Goal: Information Seeking & Learning: Learn about a topic

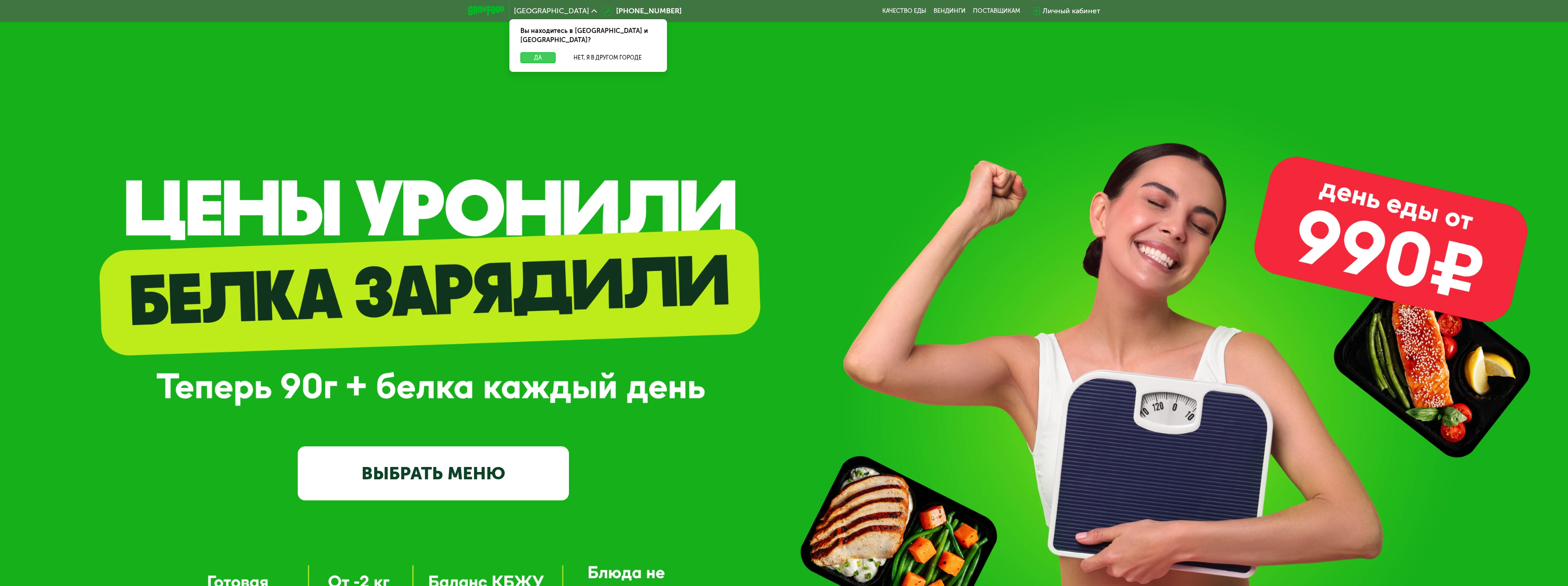
click at [537, 52] on button "Да" at bounding box center [538, 58] width 35 height 11
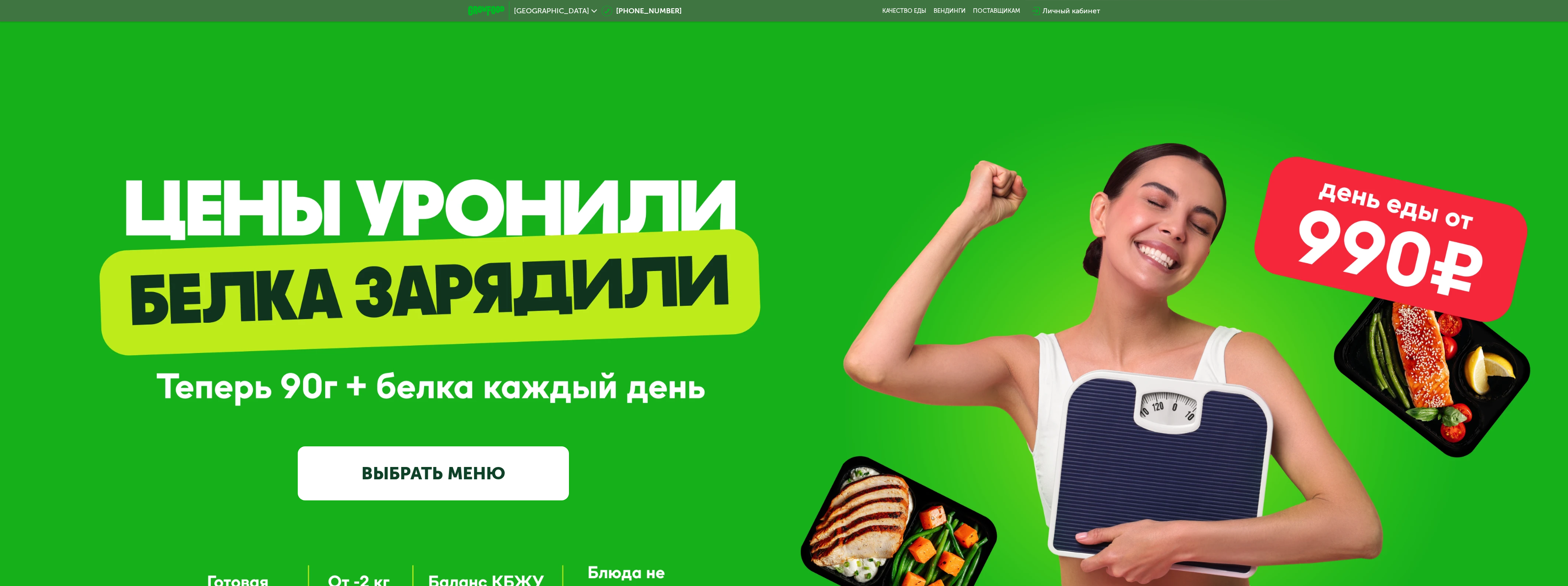
click at [483, 475] on link "ВЫБРАТЬ МЕНЮ" at bounding box center [433, 474] width 271 height 55
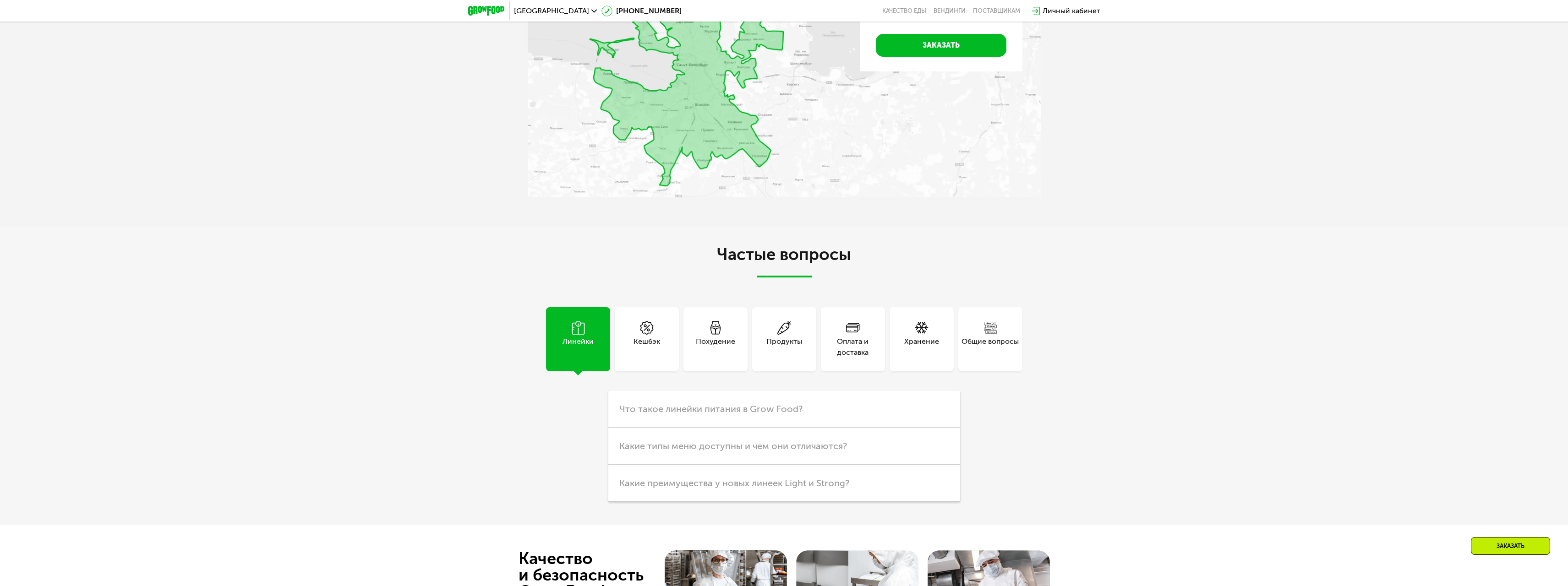
scroll to position [2427, 0]
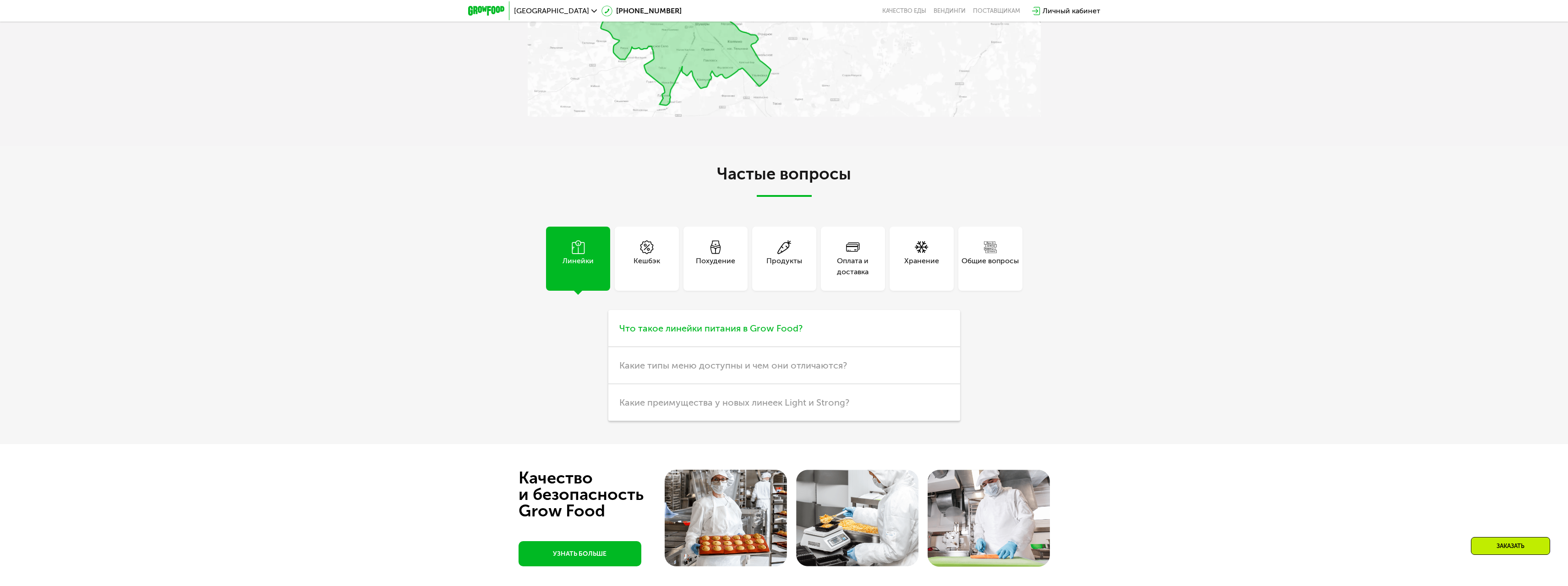
click at [674, 334] on span "Что такое линейки питания в Grow Food?" at bounding box center [710, 329] width 183 height 11
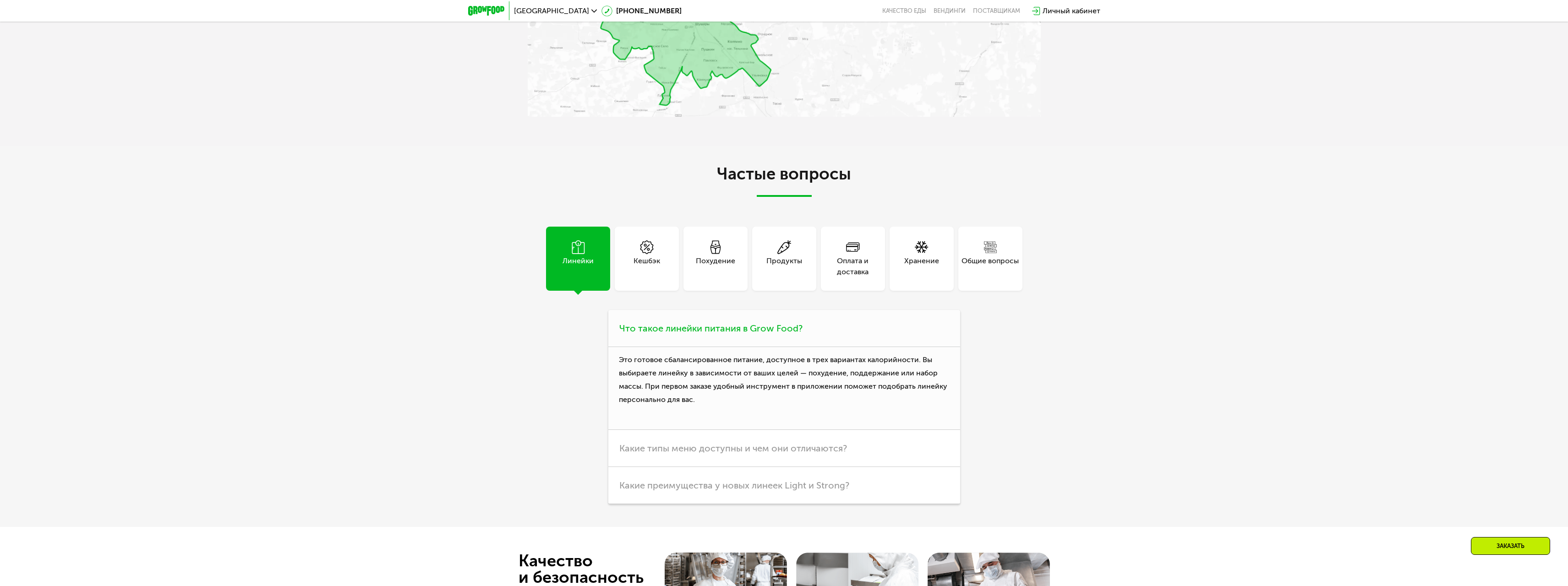
click at [675, 330] on span "Что такое линейки питания в Grow Food?" at bounding box center [710, 329] width 183 height 11
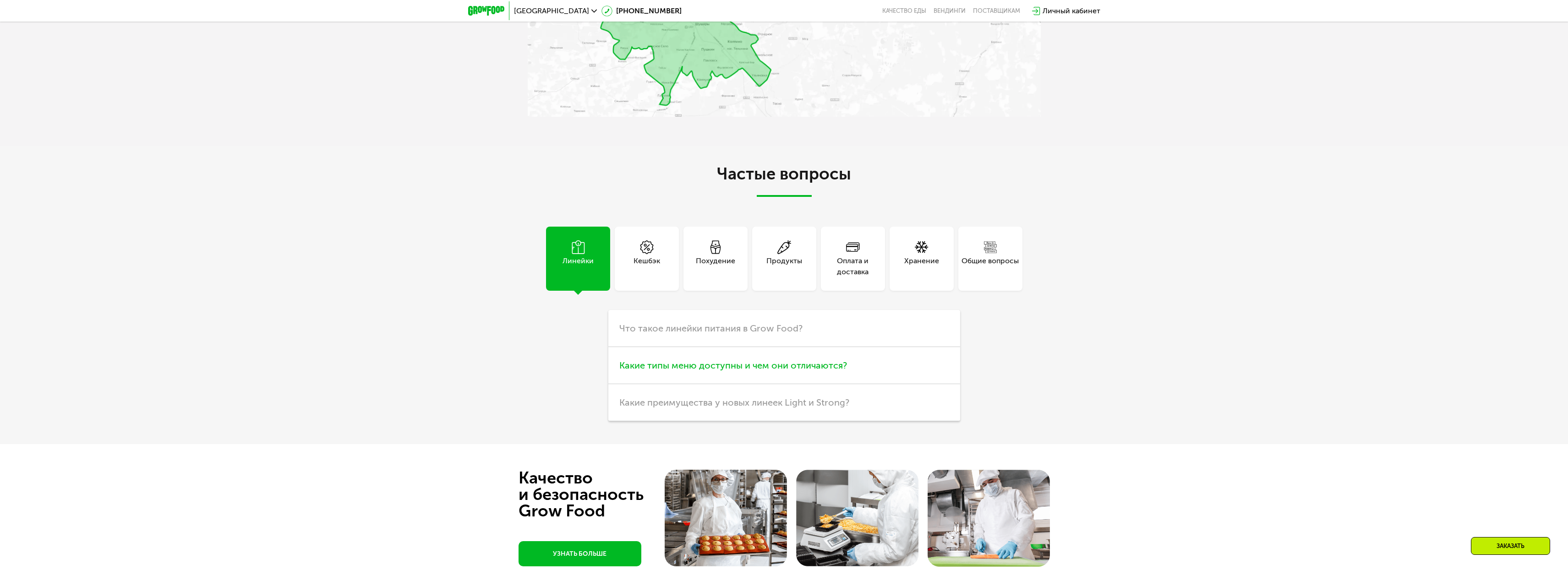
click at [695, 377] on h3 "Какие типы меню доступны и чем они отличаются?" at bounding box center [784, 365] width 352 height 37
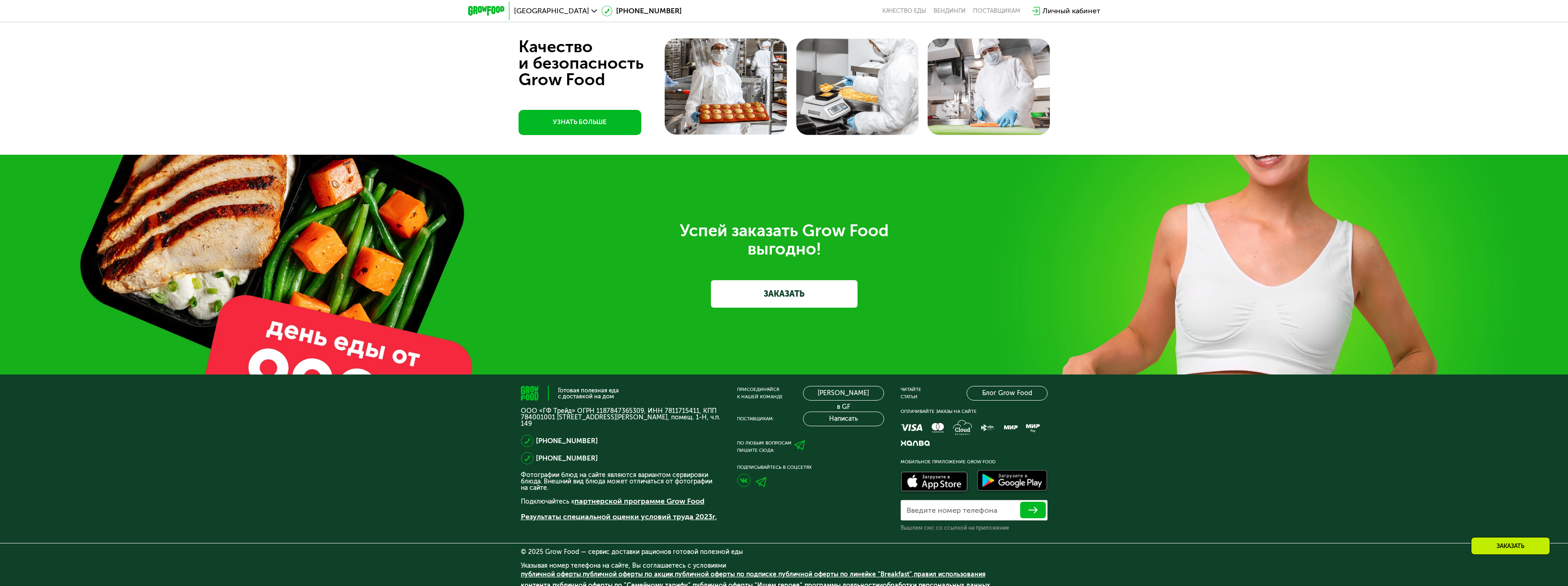
click at [736, 309] on div "Успей заказать Grow Food выгодно! ЗАКАЗАТЬ" at bounding box center [784, 264] width 1568 height 220
click at [738, 292] on link "ЗАКАЗАТЬ" at bounding box center [784, 294] width 147 height 27
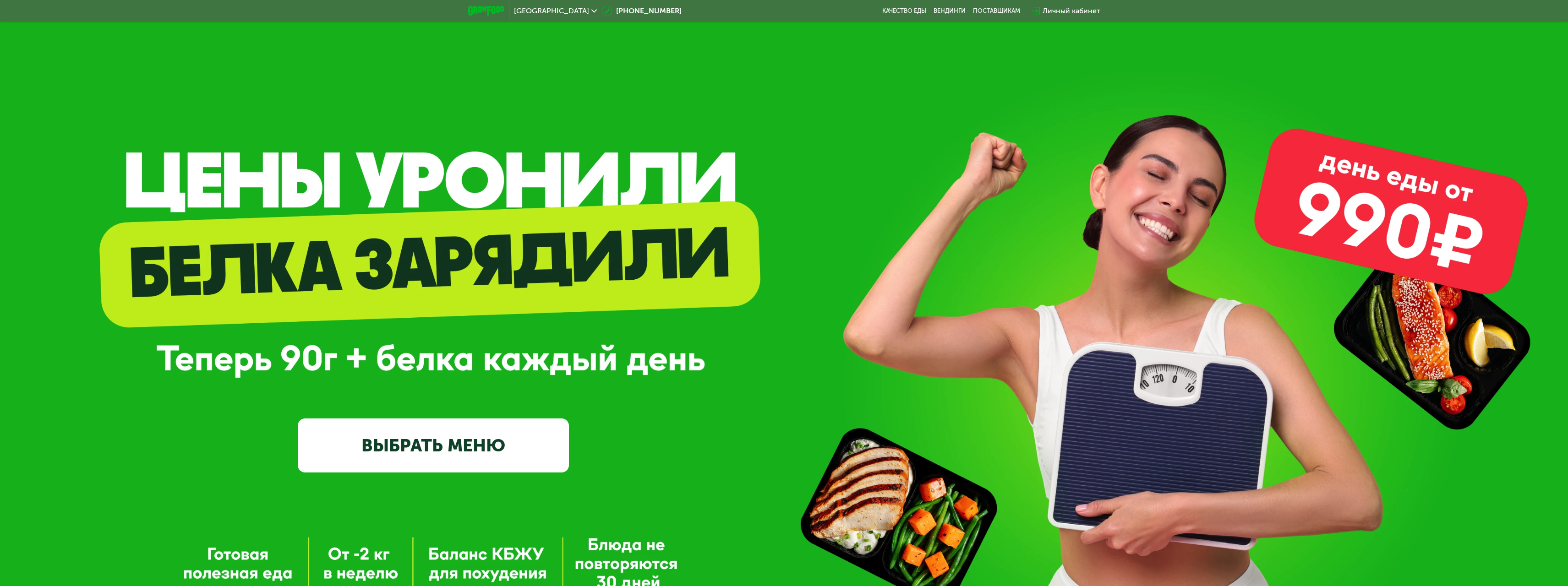
scroll to position [0, 0]
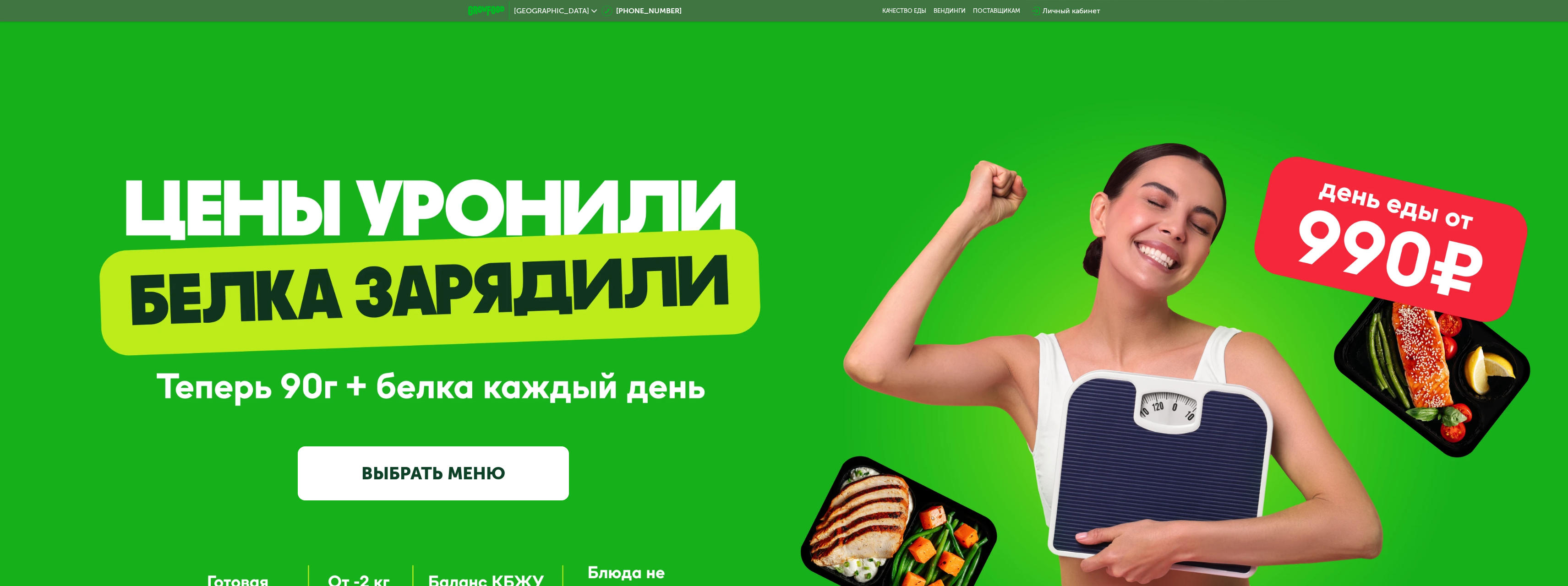
click at [551, 456] on link "ВЫБРАТЬ МЕНЮ" at bounding box center [433, 474] width 271 height 55
click at [446, 467] on link "ВЫБРАТЬ МЕНЮ" at bounding box center [433, 474] width 271 height 55
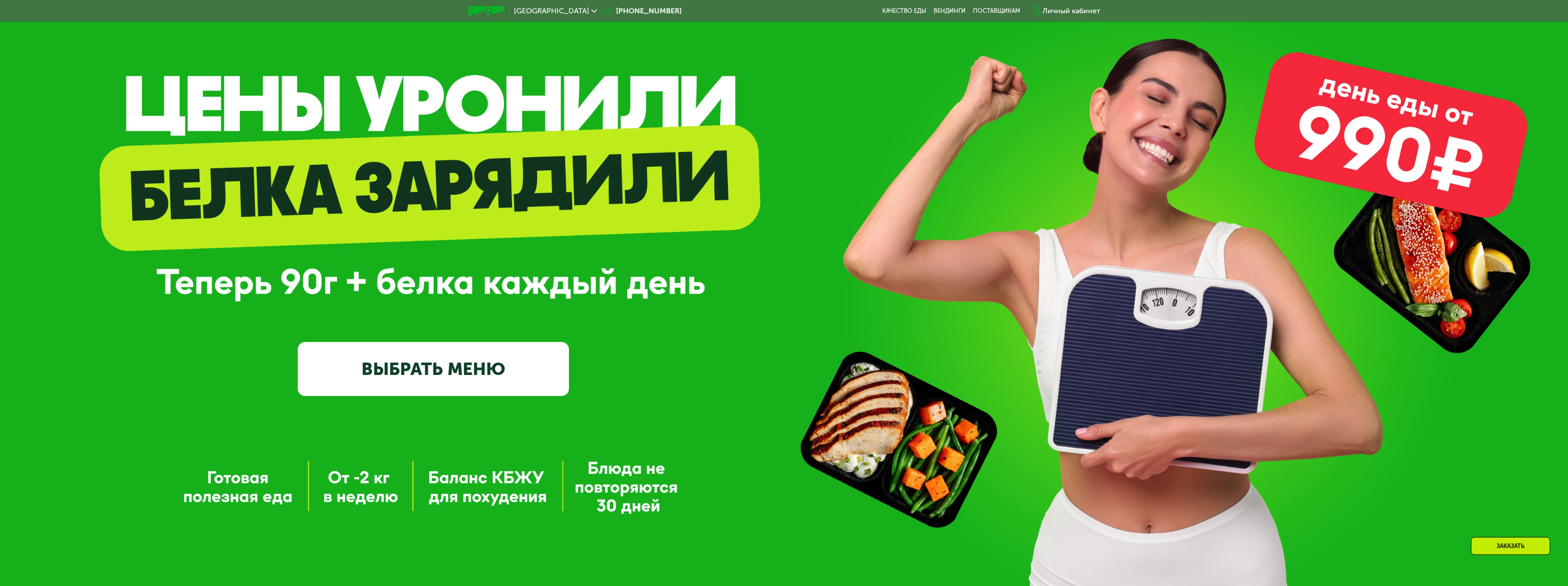
scroll to position [229, 0]
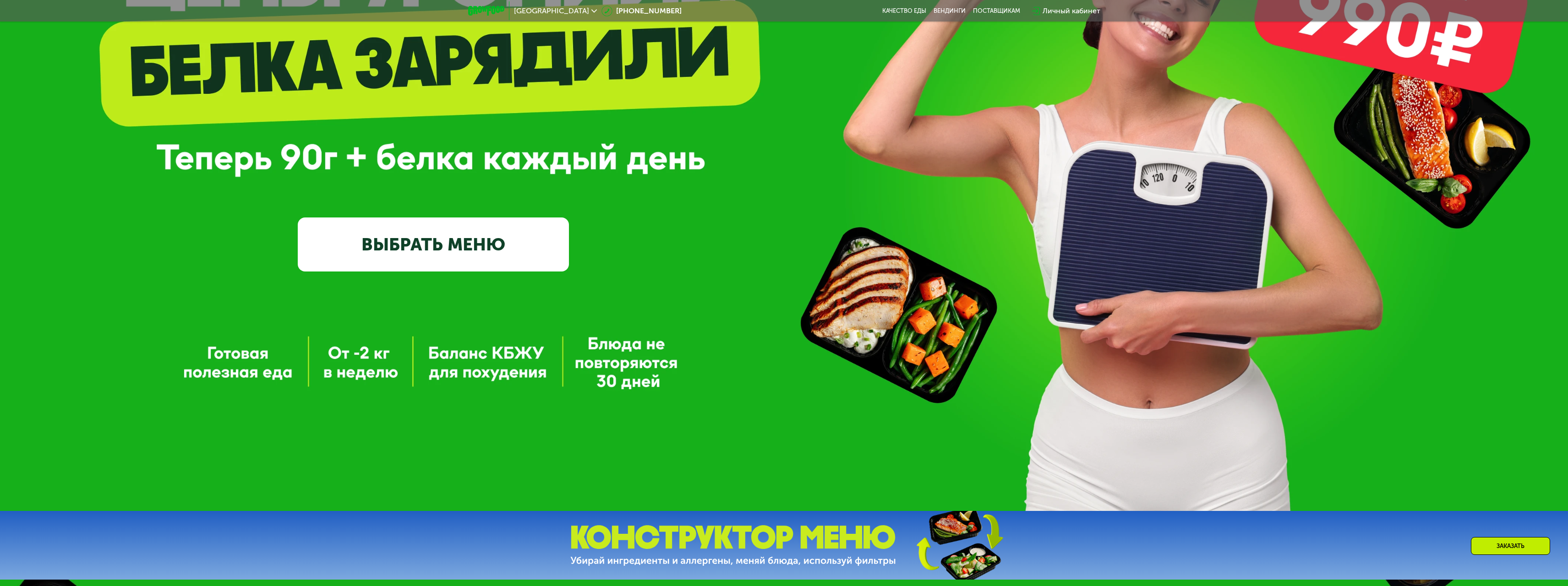
click at [436, 251] on link "ВЫБРАТЬ МЕНЮ" at bounding box center [433, 245] width 271 height 55
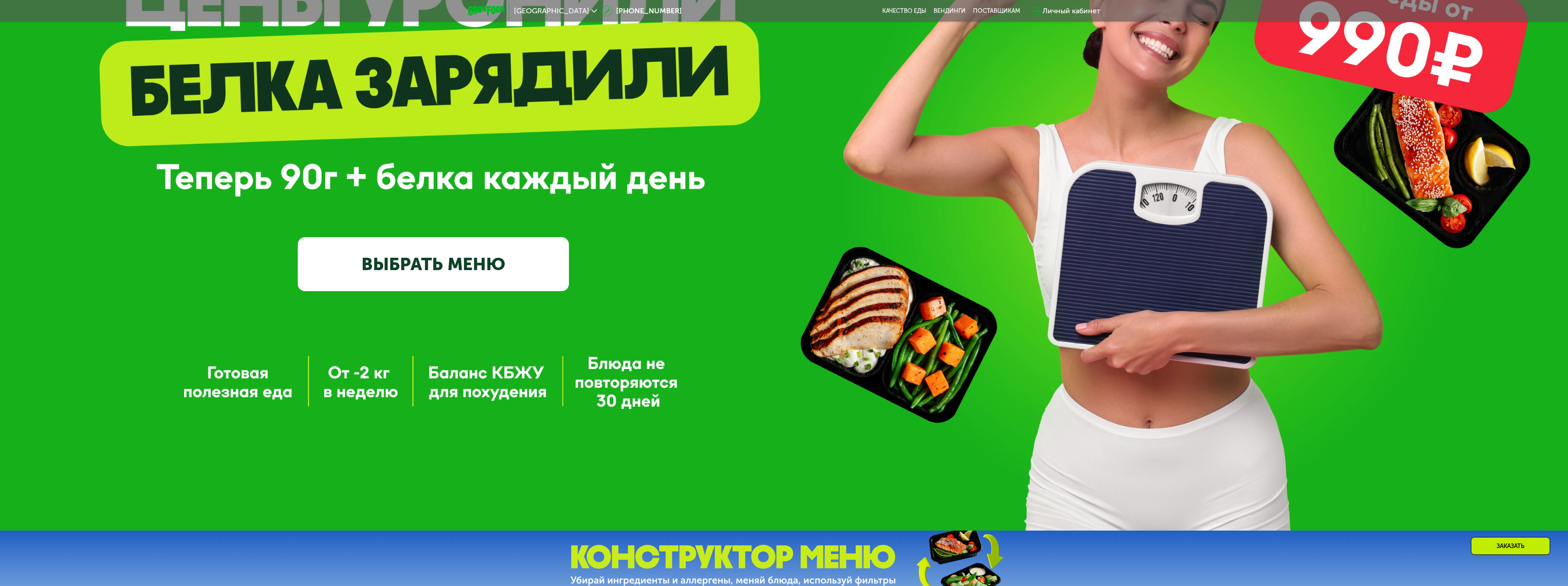
scroll to position [0, 0]
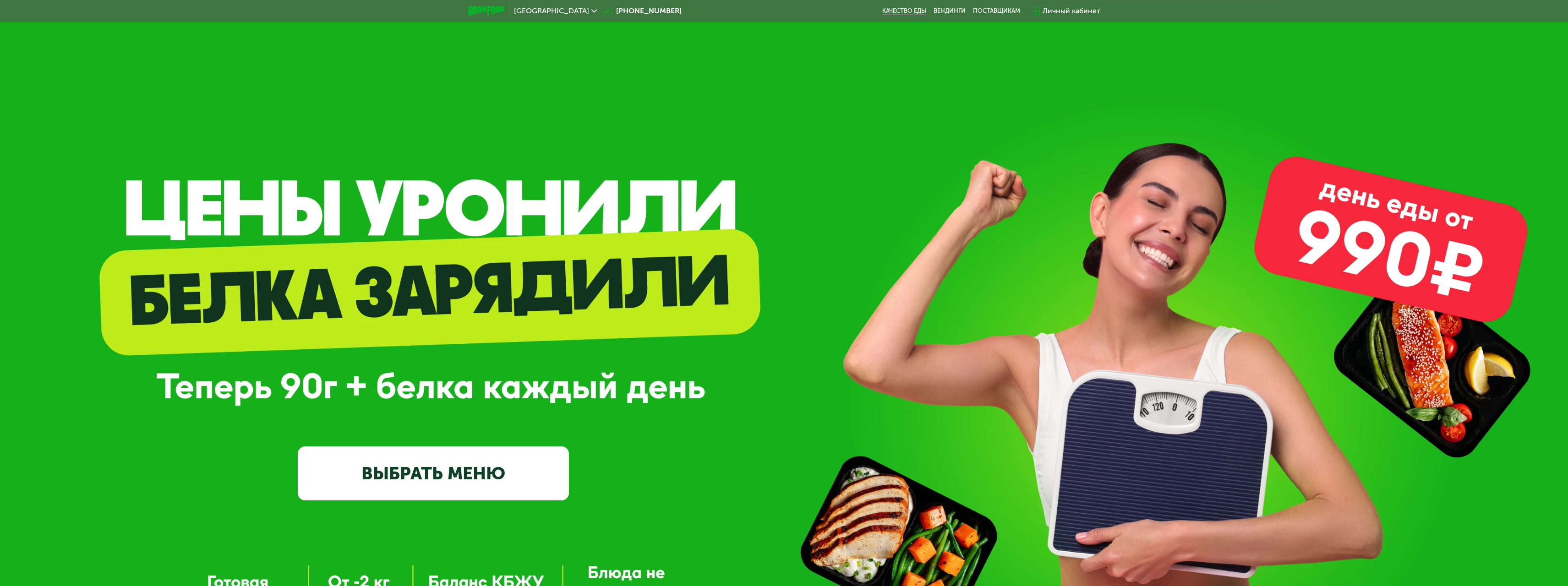
click at [906, 12] on link "Качество еды" at bounding box center [904, 11] width 44 height 7
